Goal: Task Accomplishment & Management: Manage account settings

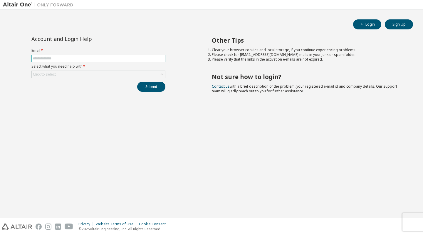
click at [94, 61] on span at bounding box center [98, 59] width 134 height 8
click at [95, 59] on input "text" at bounding box center [98, 58] width 131 height 5
click at [78, 75] on div "Click to select" at bounding box center [98, 74] width 133 height 7
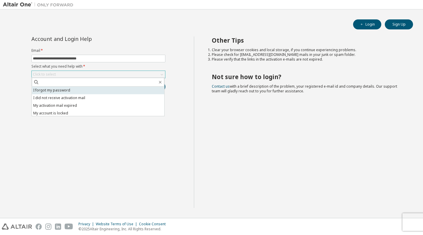
click at [64, 92] on li "I forgot my password" at bounding box center [98, 90] width 132 height 8
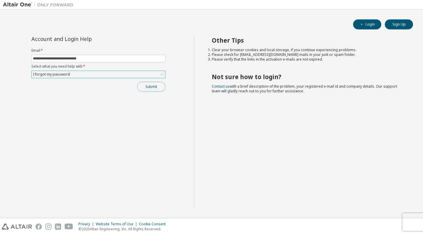
click at [146, 87] on button "Submit" at bounding box center [151, 87] width 28 height 10
click at [153, 86] on button "Submit" at bounding box center [151, 87] width 28 height 10
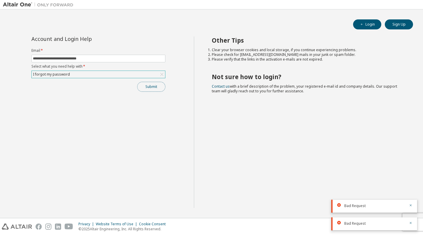
click at [151, 82] on button "Submit" at bounding box center [151, 87] width 28 height 10
click at [100, 57] on input "**********" at bounding box center [98, 58] width 131 height 5
type input "**********"
click at [149, 83] on button "Submit" at bounding box center [151, 87] width 28 height 10
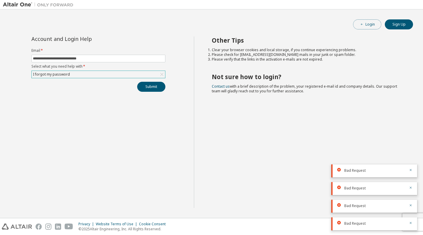
click at [367, 25] on button "Login" at bounding box center [367, 24] width 28 height 10
